Goal: Information Seeking & Learning: Learn about a topic

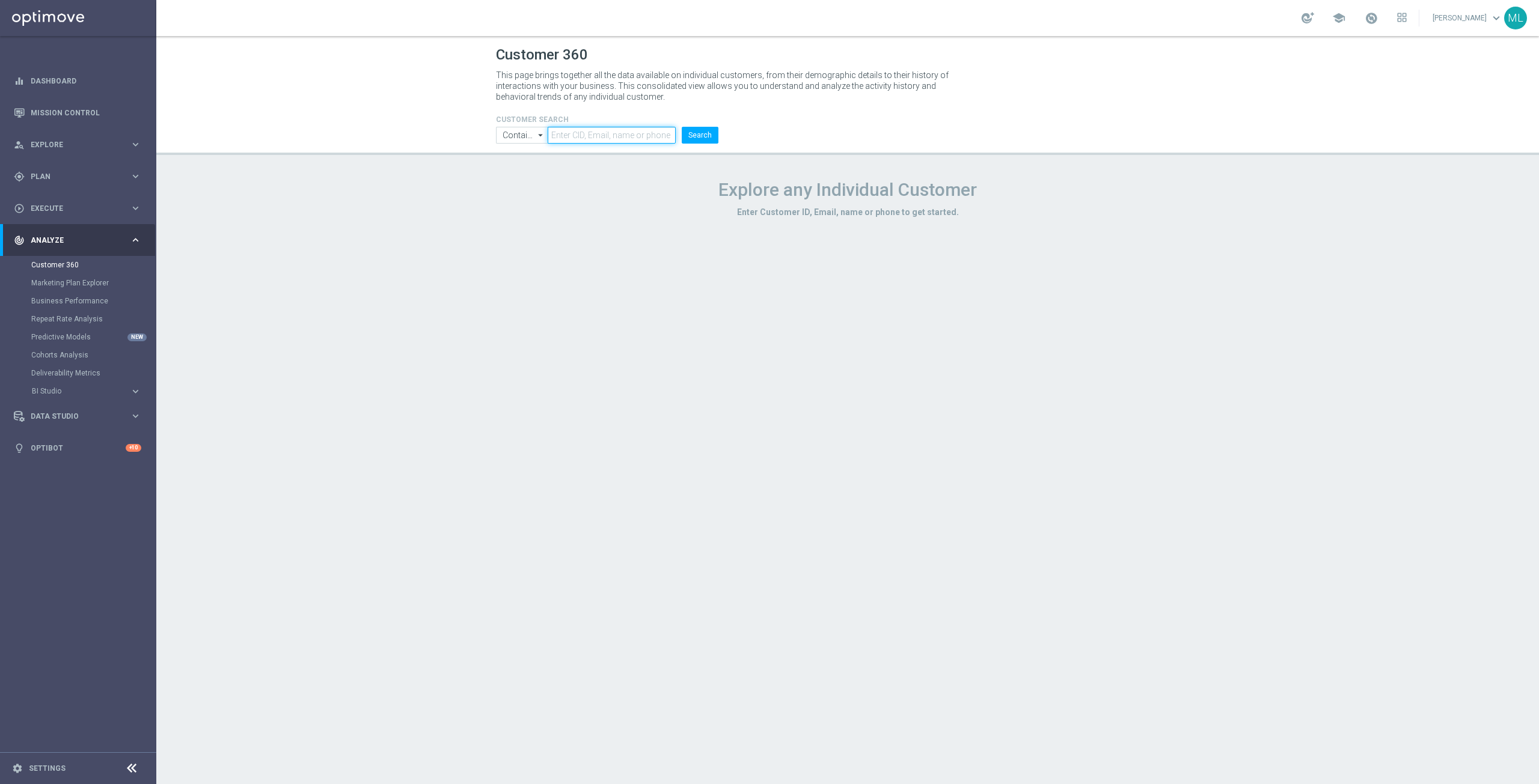
click at [627, 141] on input "text" at bounding box center [612, 135] width 128 height 17
paste input "1170804"
type input "1170804"
click at [696, 136] on button "Search" at bounding box center [700, 135] width 37 height 17
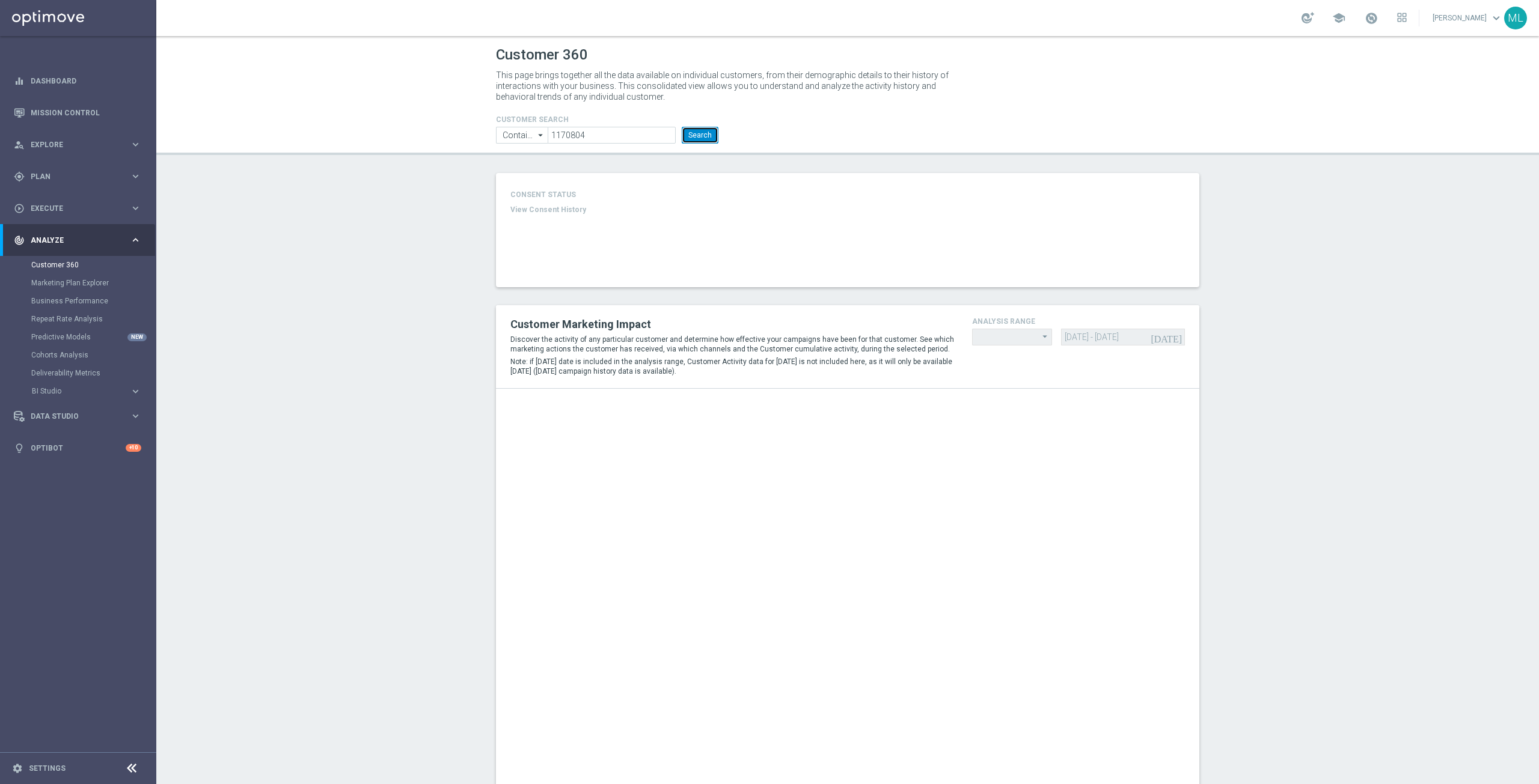
type input "Last 30 days"
type input "Deposit Amount"
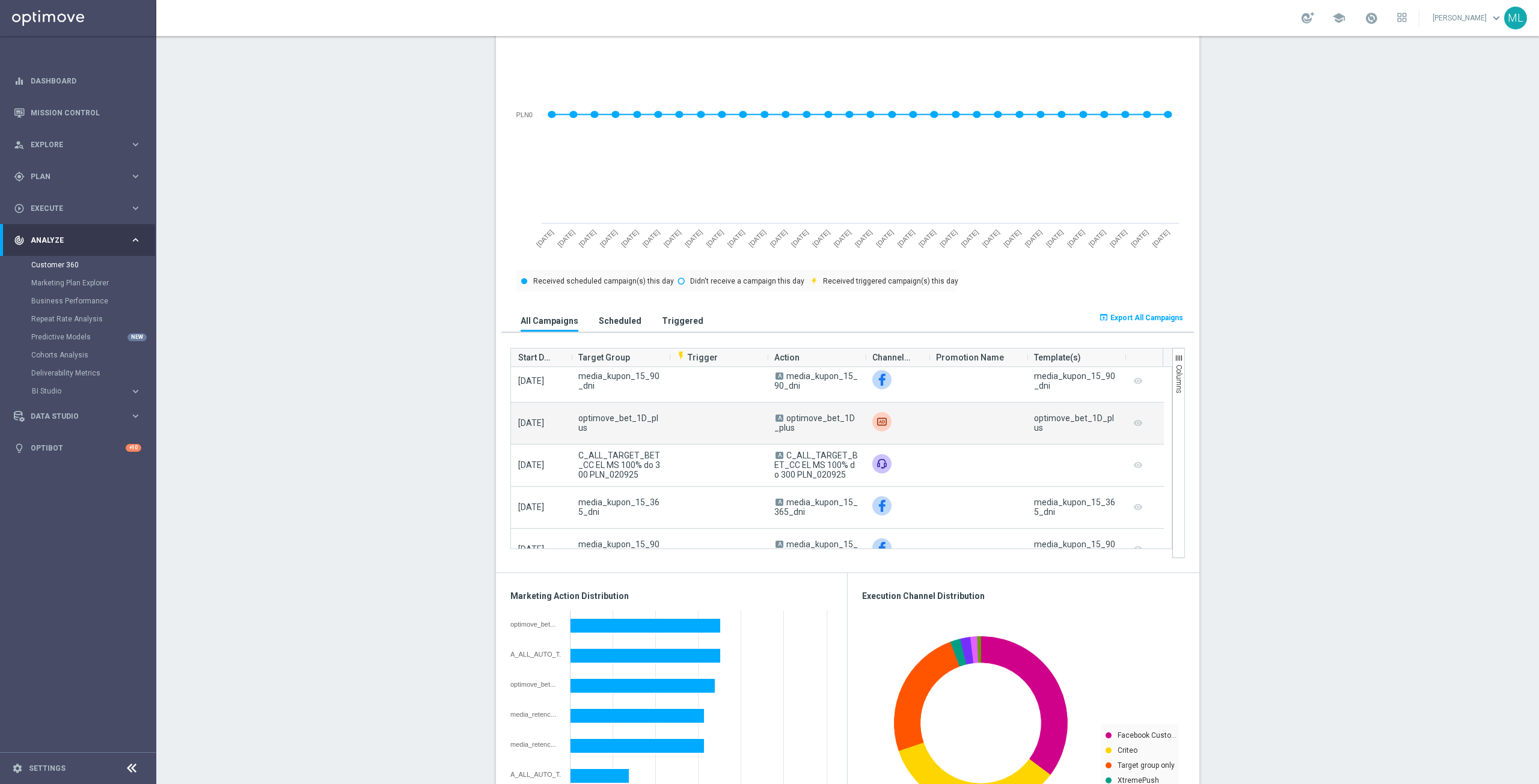
scroll to position [60, 0]
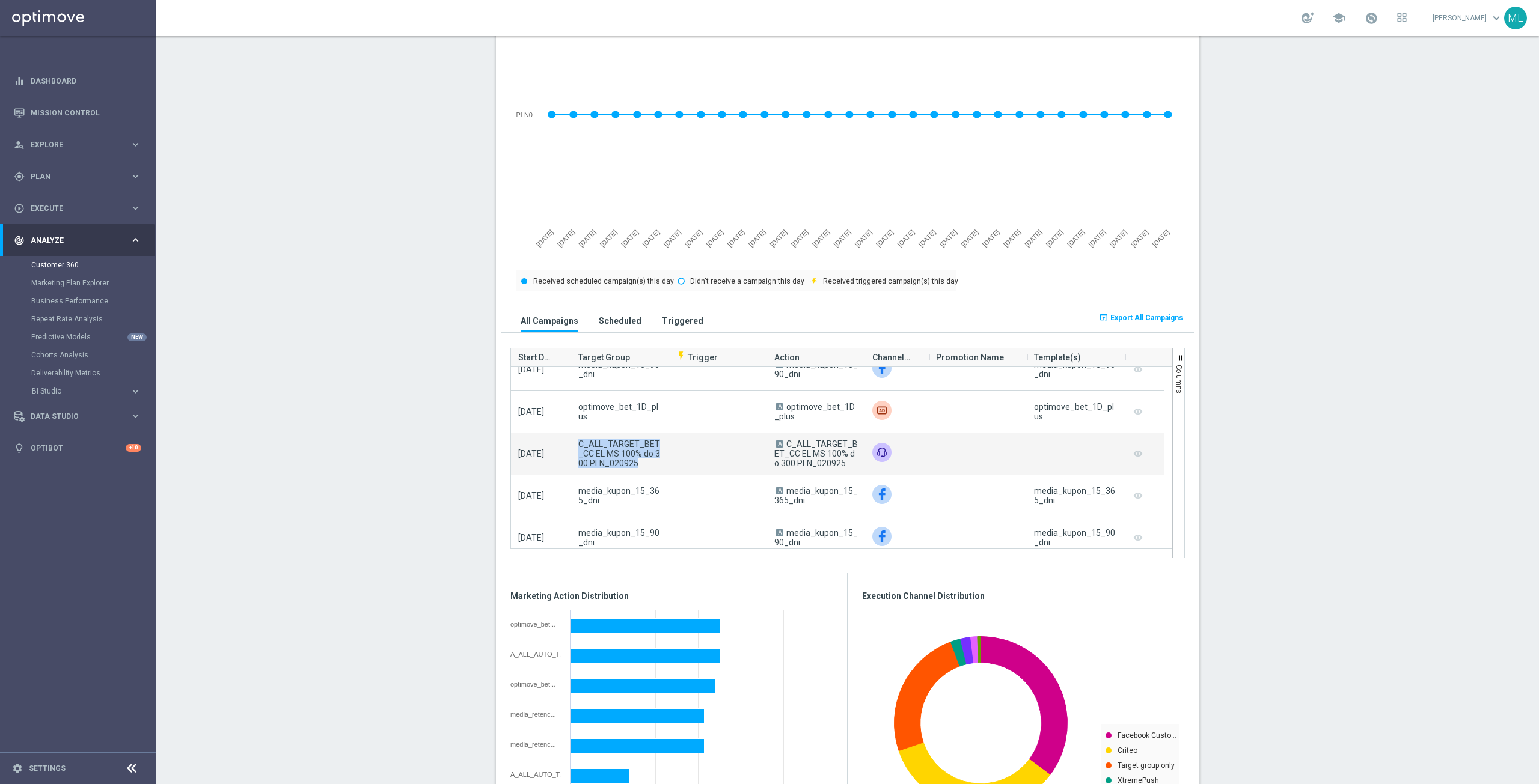
drag, startPoint x: 573, startPoint y: 445, endPoint x: 636, endPoint y: 461, distance: 65.0
click at [636, 461] on div "C_ALL_TARGET_BET_CC EL MS 100% do 300 PLN_020925" at bounding box center [620, 454] width 98 height 42
copy span "C_ALL_TARGET_BET_CC EL MS 100% do 300 PLN_020925"
click at [642, 464] on span "C_ALL_TARGET_BET_CC EL MS 100% do 300 PLN_020925" at bounding box center [620, 453] width 83 height 29
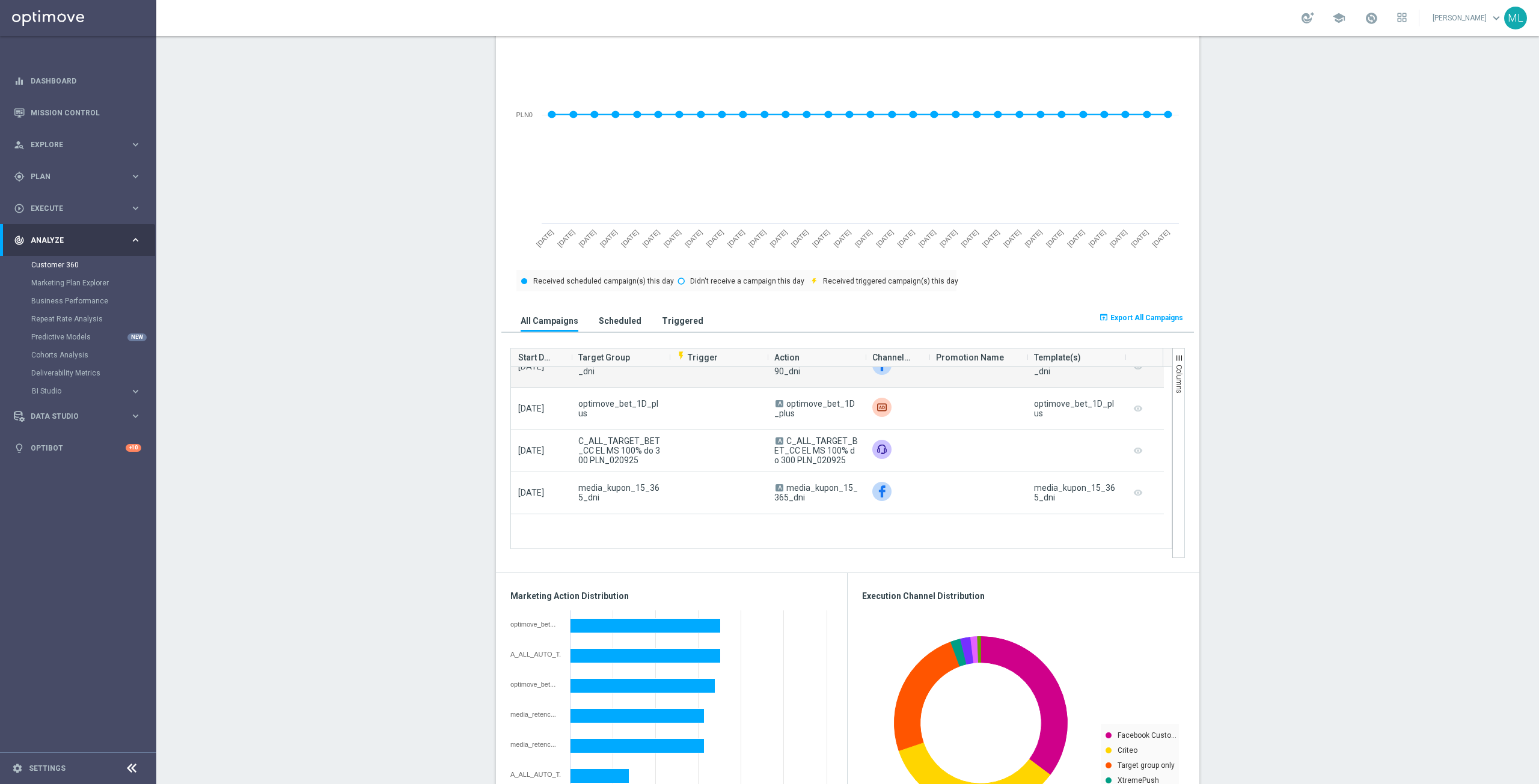
scroll to position [0, 0]
